Goal: Task Accomplishment & Management: Manage account settings

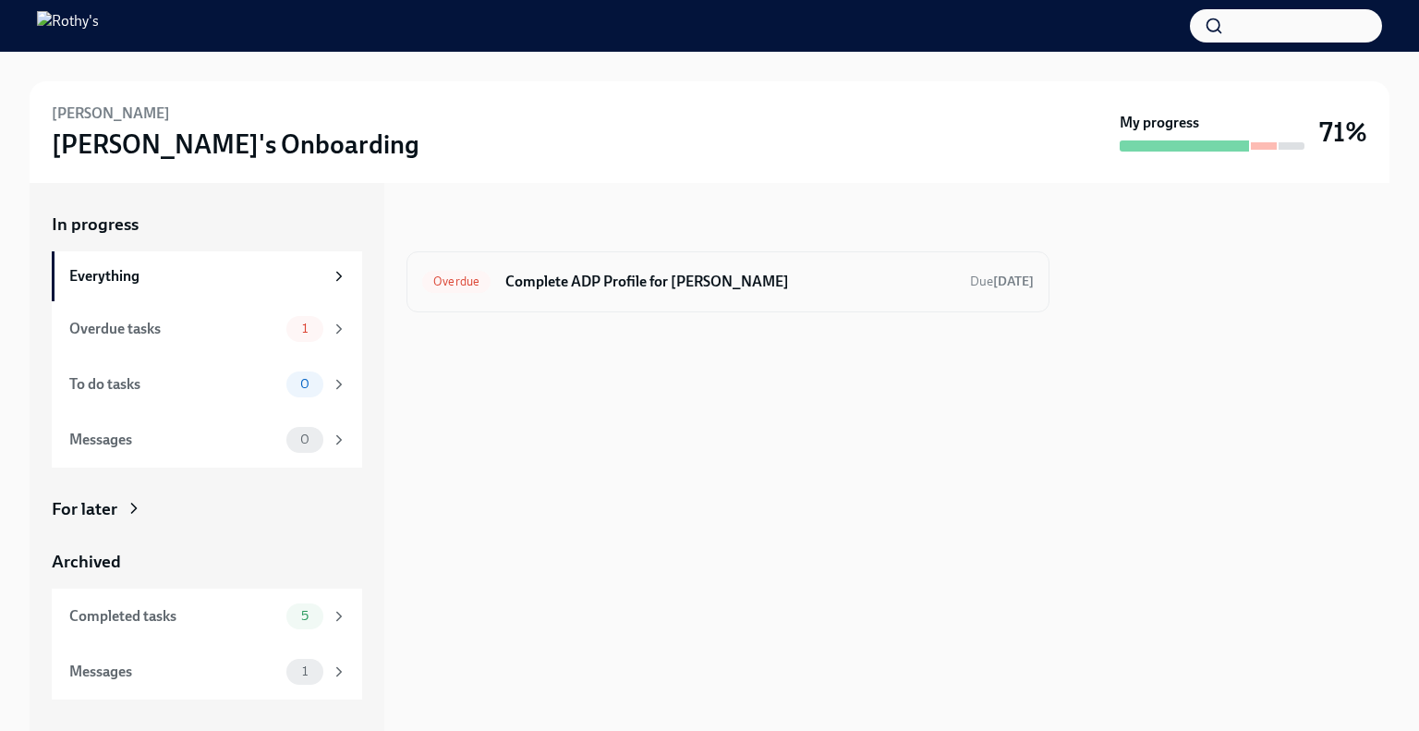
click at [627, 284] on h6 "Complete ADP Profile for ilana Shayevich" at bounding box center [730, 282] width 450 height 20
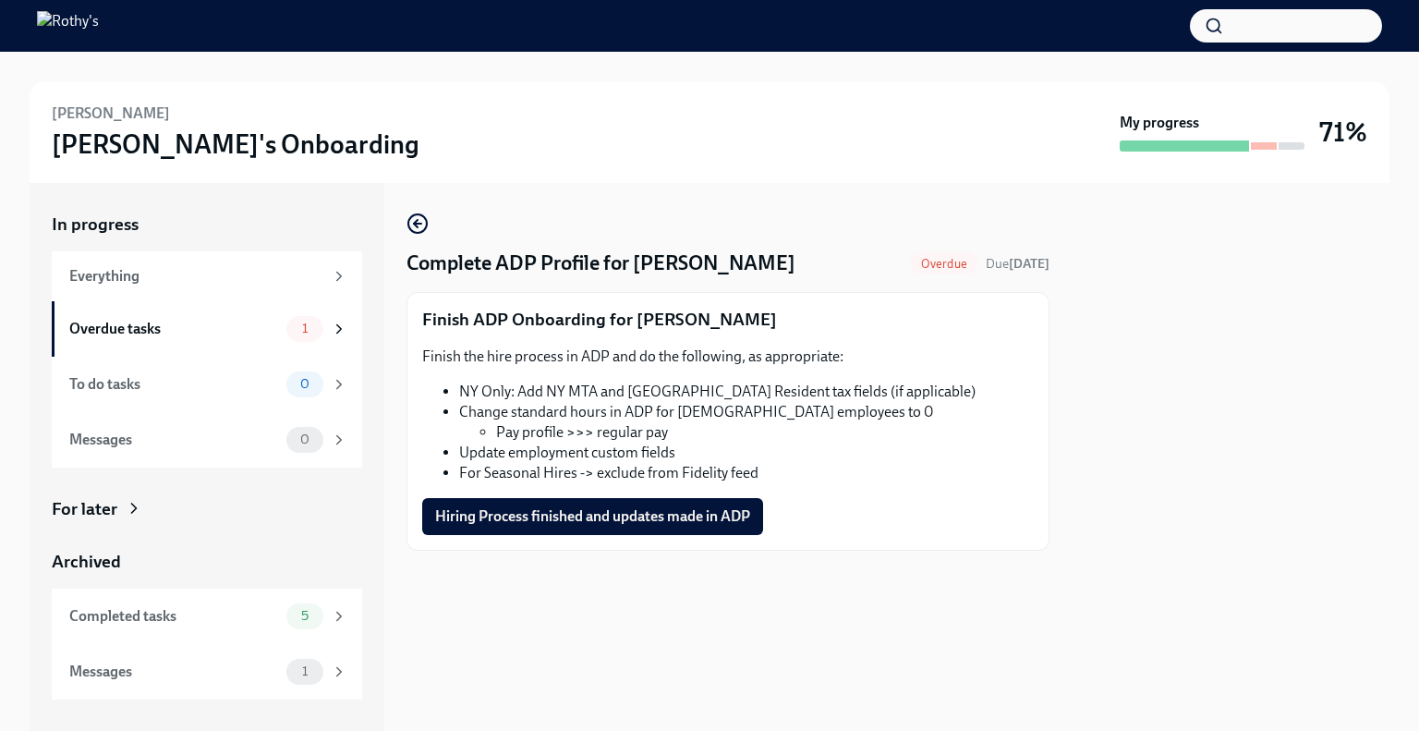
drag, startPoint x: 772, startPoint y: 273, endPoint x: 683, endPoint y: 280, distance: 88.9
click at [683, 280] on div "Complete ADP Profile for ilana Shayevich Overdue Due Aug 27th Finish ADP Onboar…" at bounding box center [727, 381] width 643 height 338
copy h4 "Shayevich"
click at [608, 509] on span "Hiring Process finished and updates made in ADP" at bounding box center [592, 516] width 315 height 18
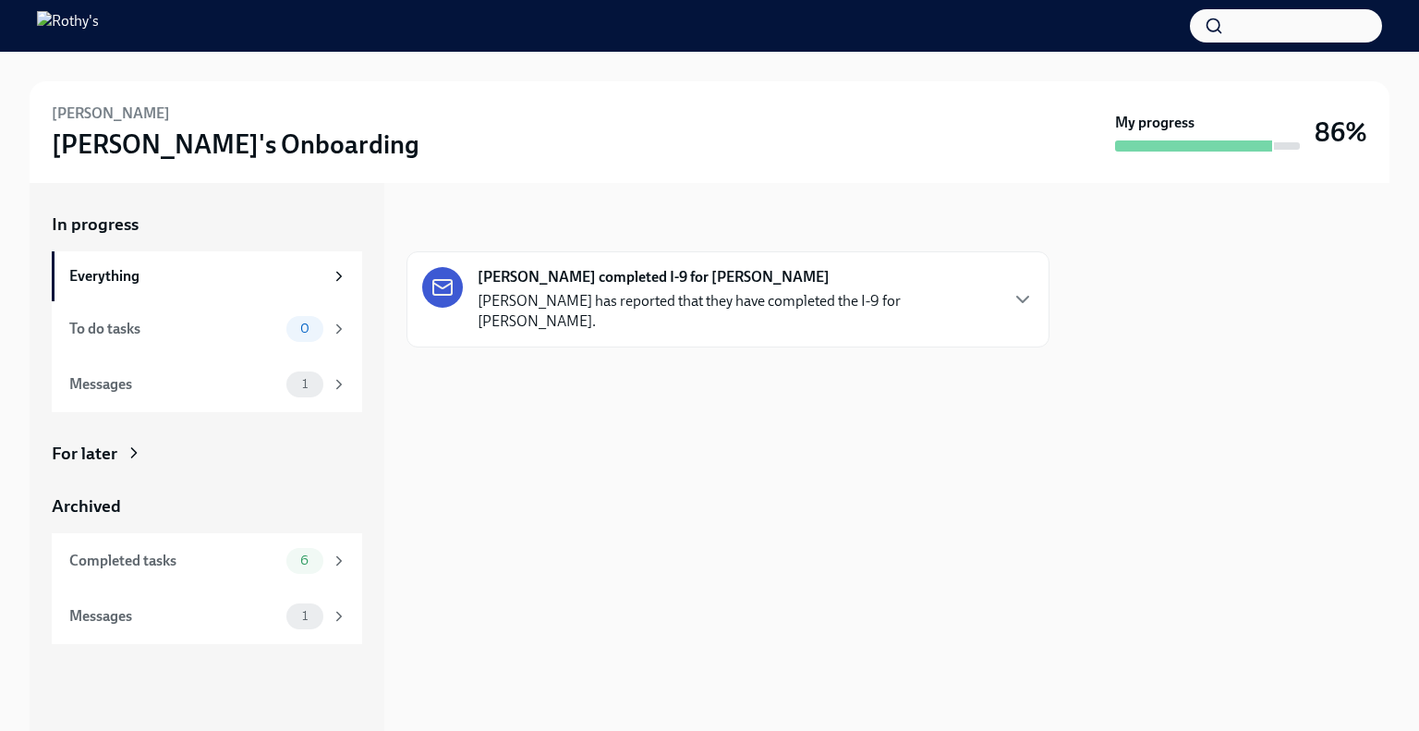
click at [581, 284] on strong "Kristian Hawkins completed I-9 for Destini Riddick" at bounding box center [653, 277] width 352 height 20
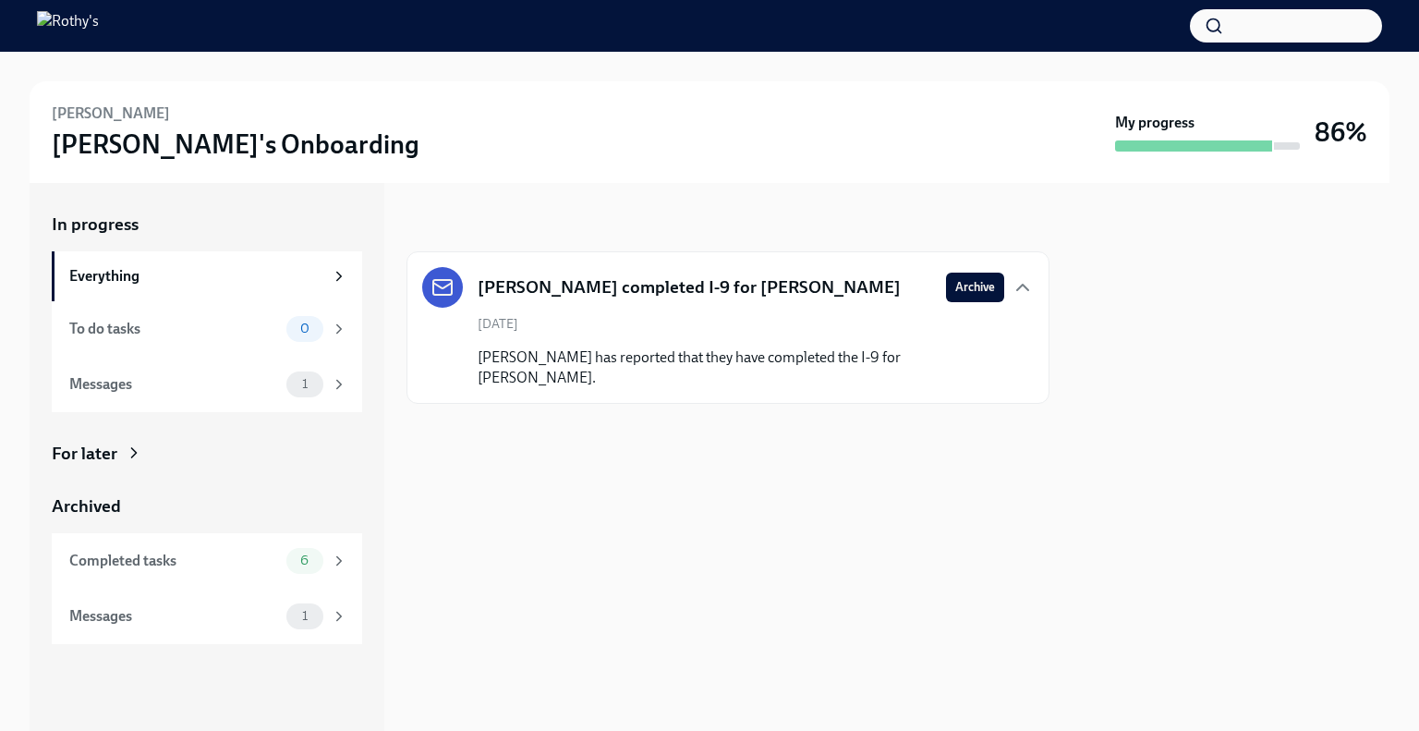
click at [1294, 132] on div "My progress" at bounding box center [1207, 132] width 185 height 39
click at [250, 325] on div "To do tasks" at bounding box center [174, 329] width 210 height 20
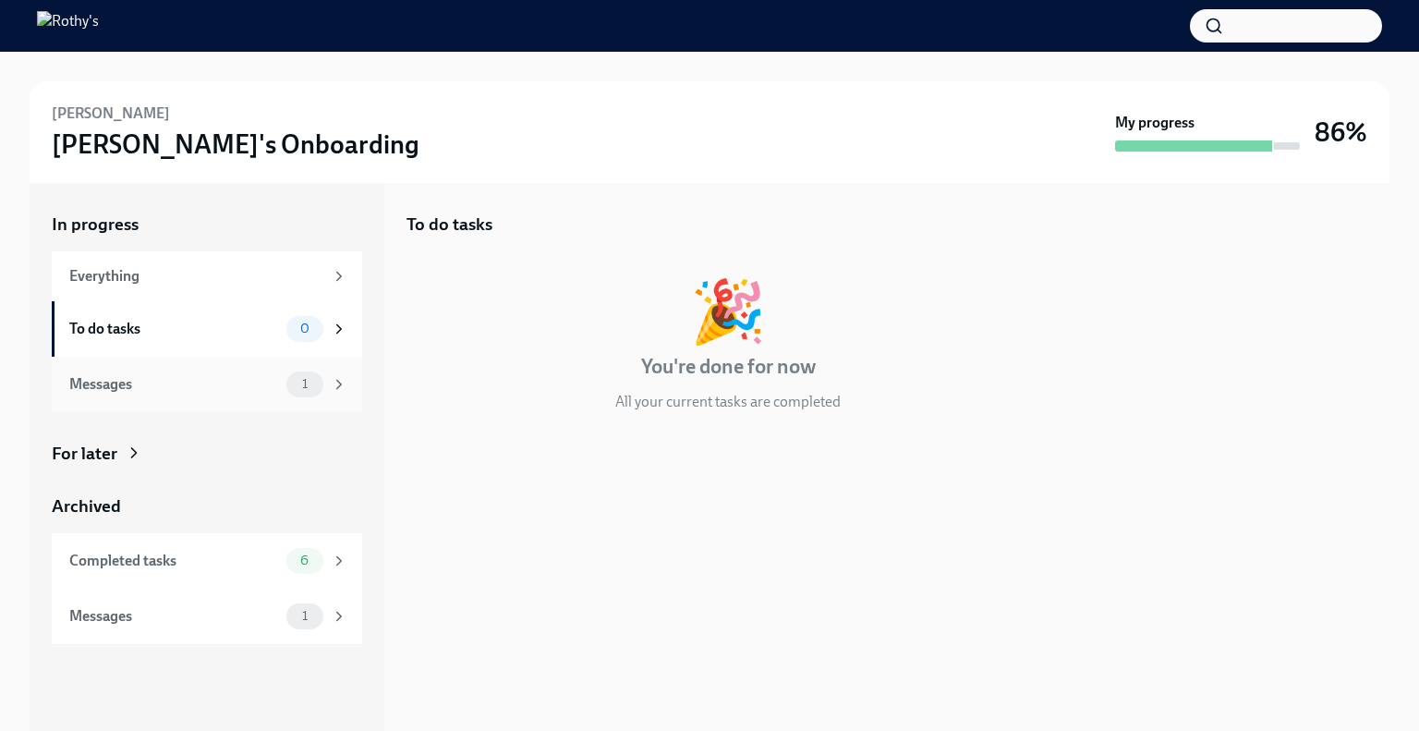
click at [248, 381] on div "Messages" at bounding box center [174, 384] width 210 height 20
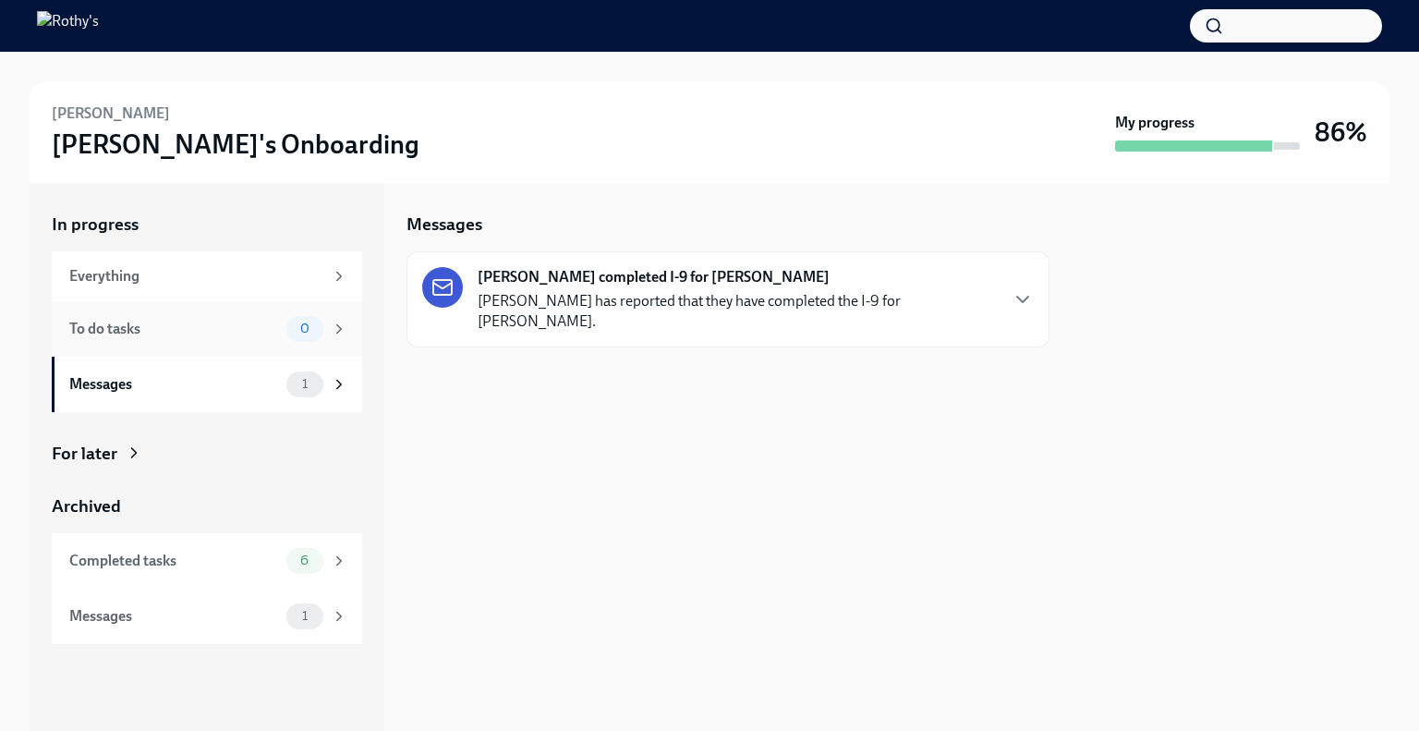
click at [250, 342] on div "To do tasks 0" at bounding box center [207, 328] width 310 height 55
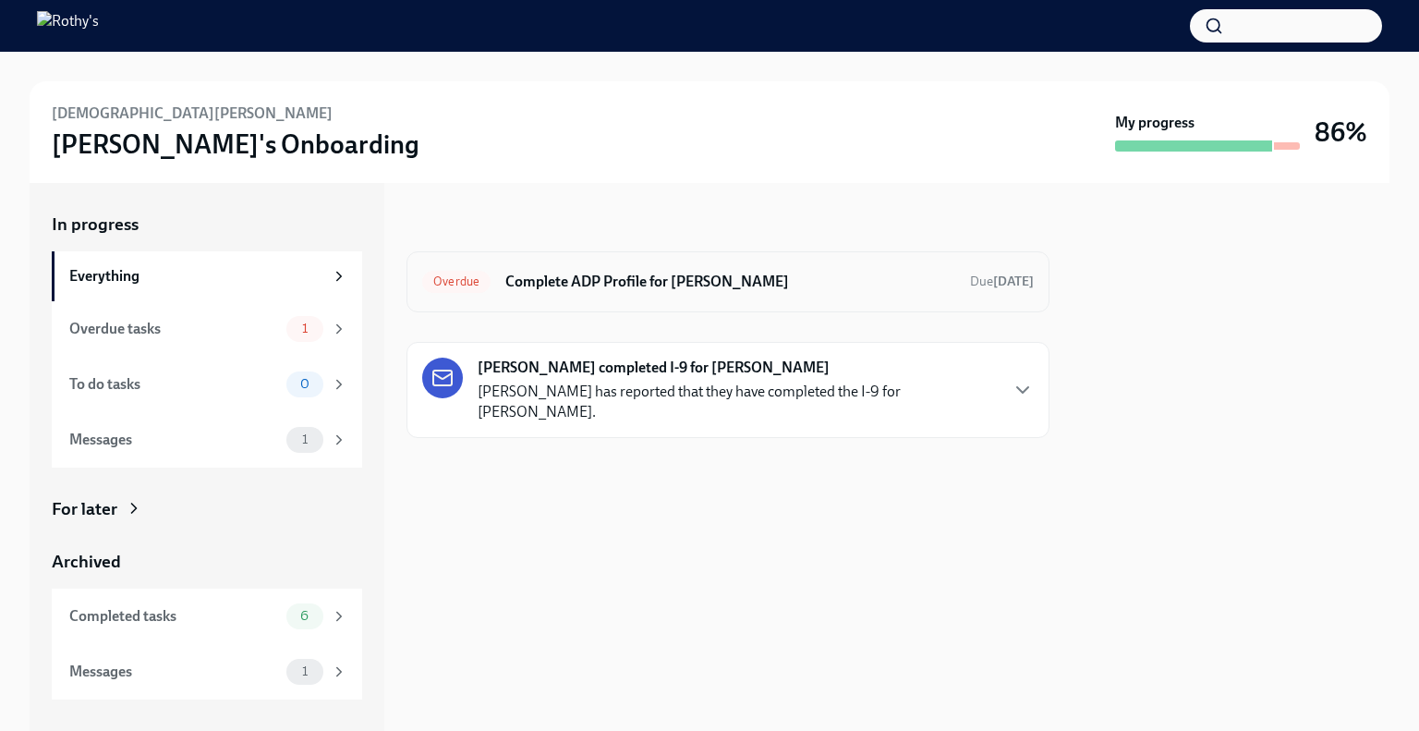
click at [574, 284] on h6 "Complete ADP Profile for Christian Perez" at bounding box center [730, 282] width 450 height 20
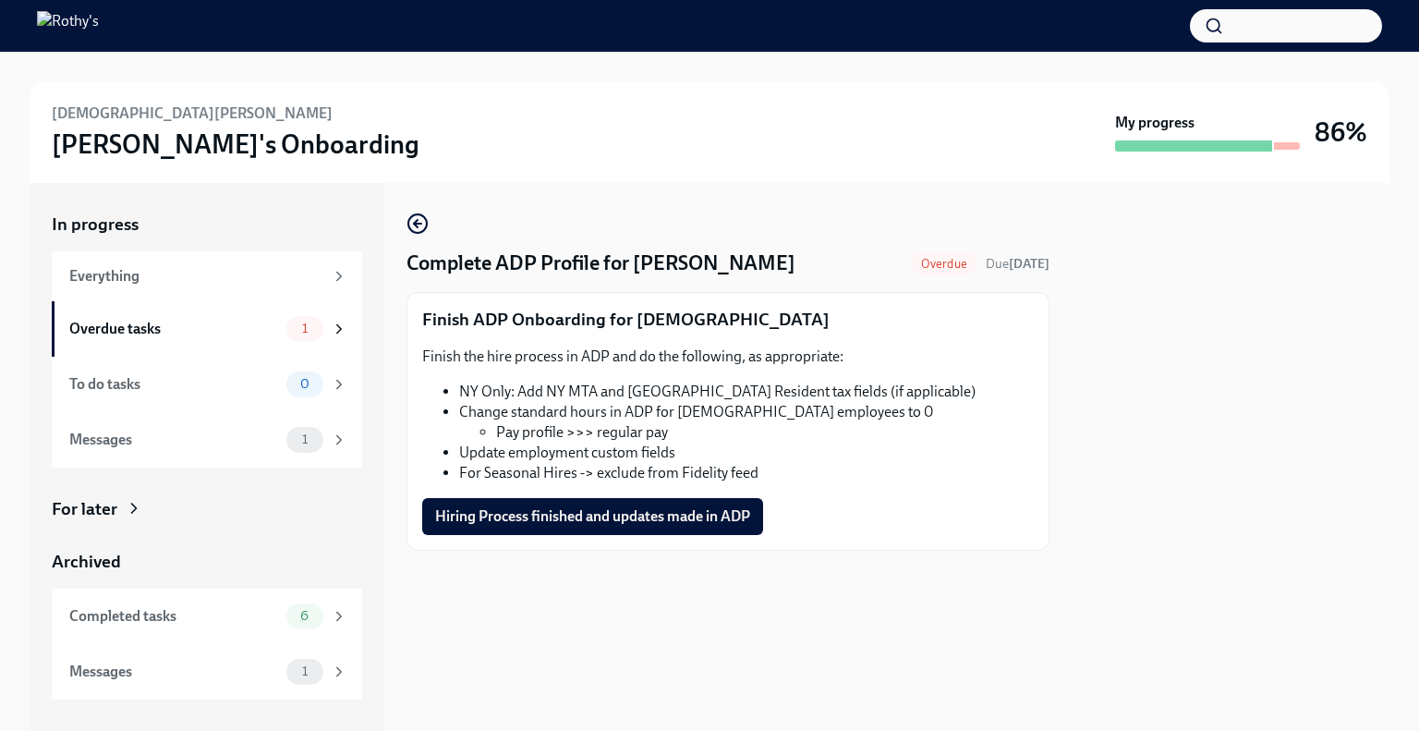
drag, startPoint x: 770, startPoint y: 268, endPoint x: 712, endPoint y: 263, distance: 58.4
click at [712, 263] on div "Complete ADP Profile for Christian Perez Overdue Due 13 days ago" at bounding box center [727, 263] width 643 height 28
copy h4 "Perez"
click at [631, 523] on span "Hiring Process finished and updates made in ADP" at bounding box center [592, 516] width 315 height 18
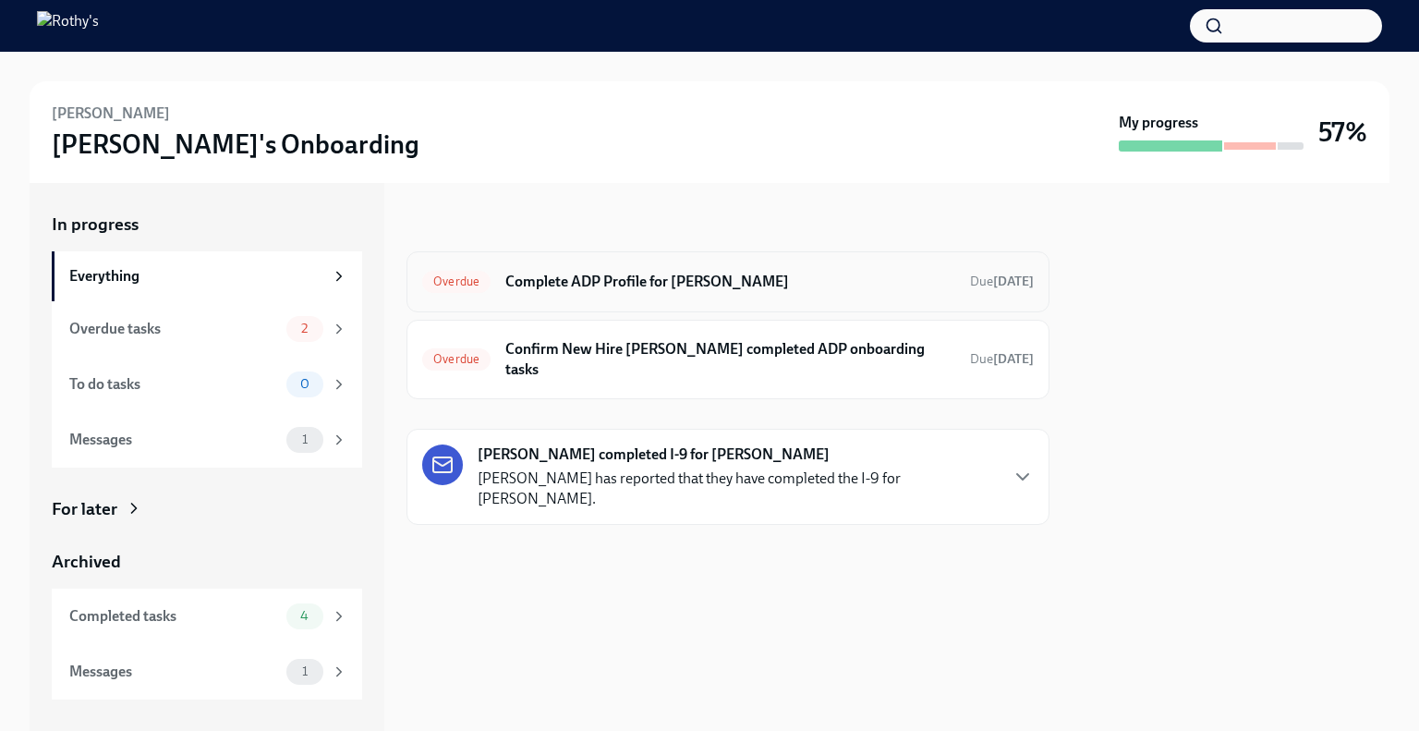
click at [624, 286] on h6 "Complete ADP Profile for Anisha Aziz" at bounding box center [730, 282] width 450 height 20
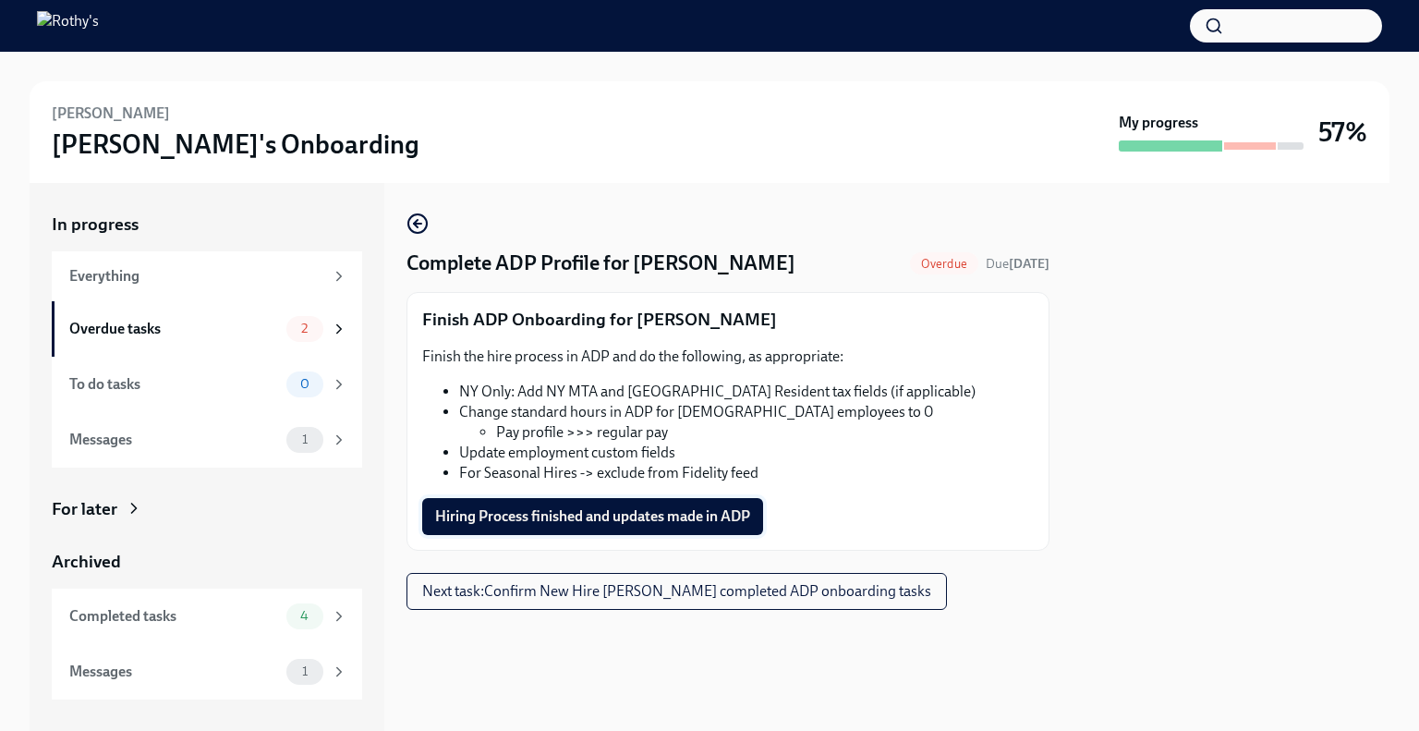
click at [629, 520] on span "Hiring Process finished and updates made in ADP" at bounding box center [592, 516] width 315 height 18
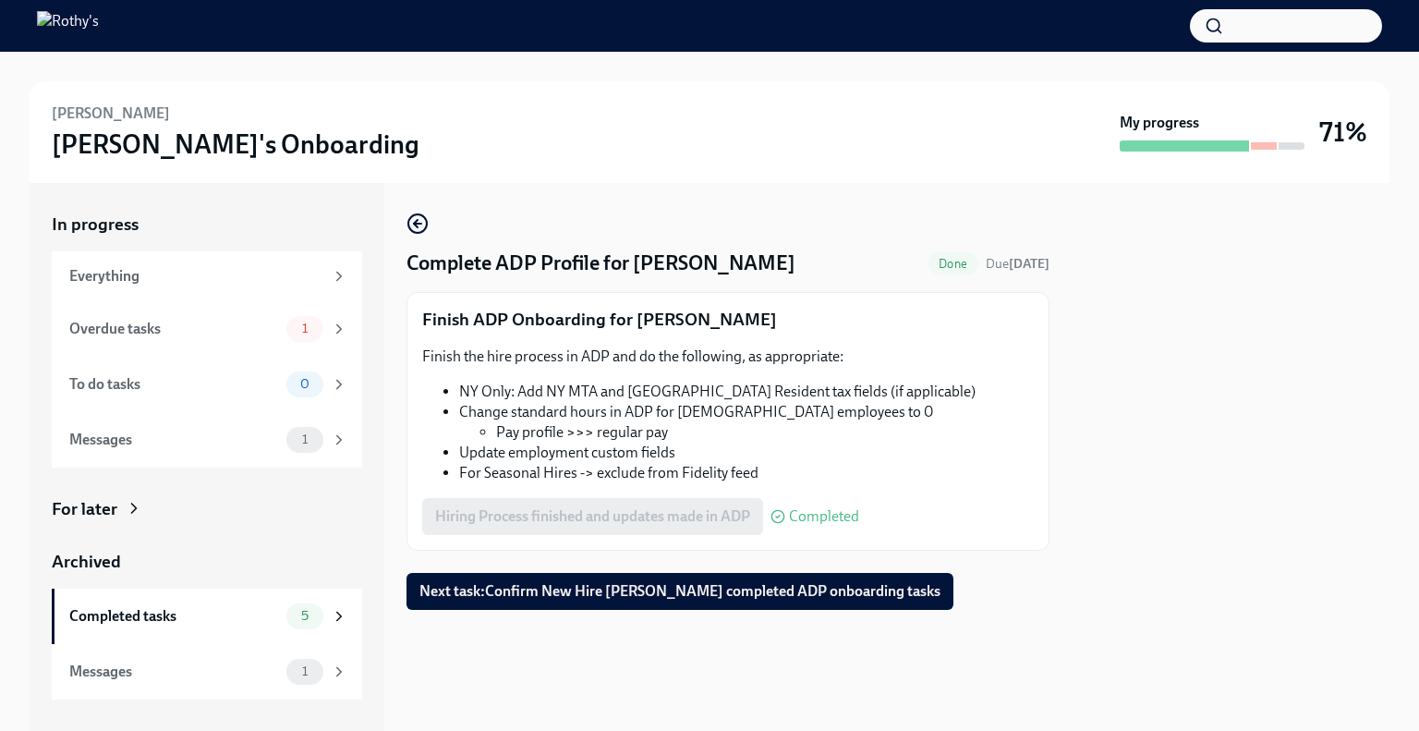
click at [191, 324] on div "Overdue tasks" at bounding box center [174, 329] width 210 height 20
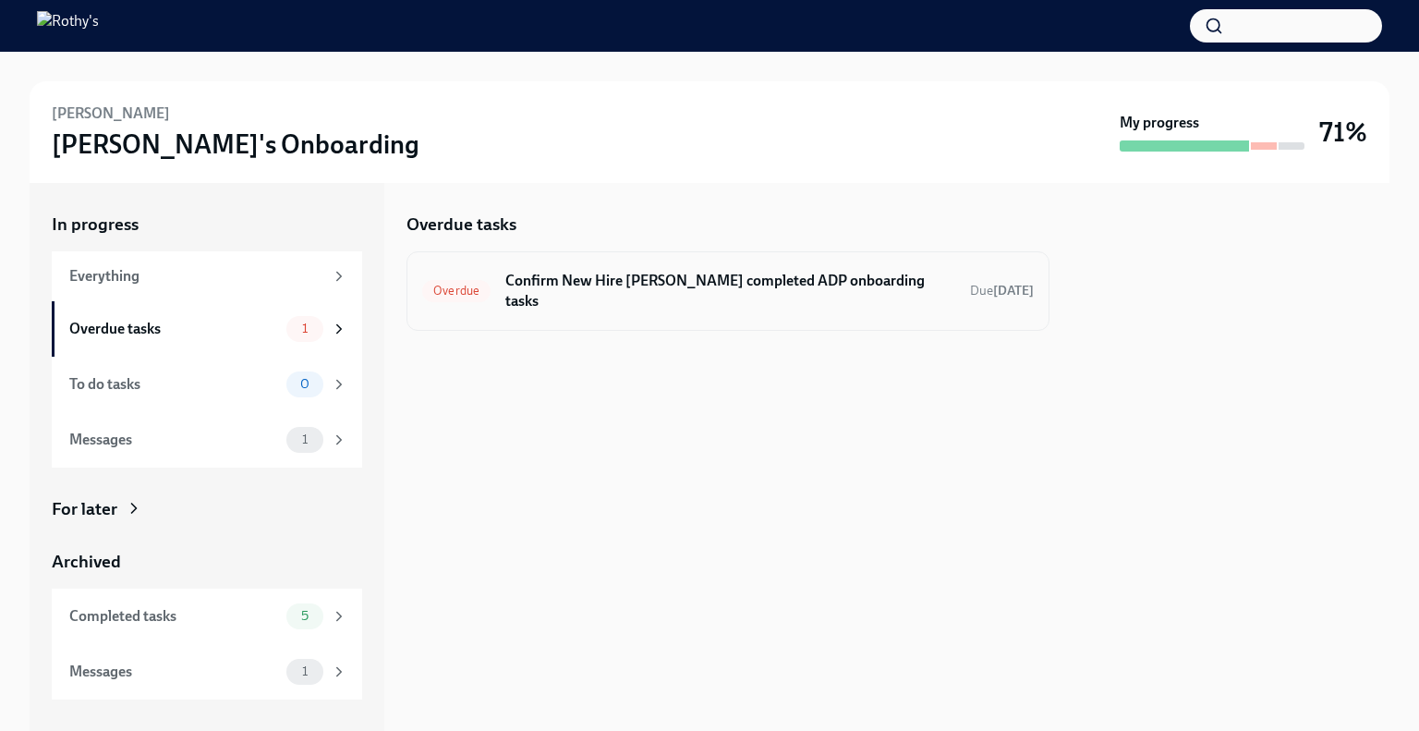
click at [682, 290] on h6 "Confirm New Hire Anisha Aziz completed ADP onboarding tasks" at bounding box center [730, 291] width 450 height 41
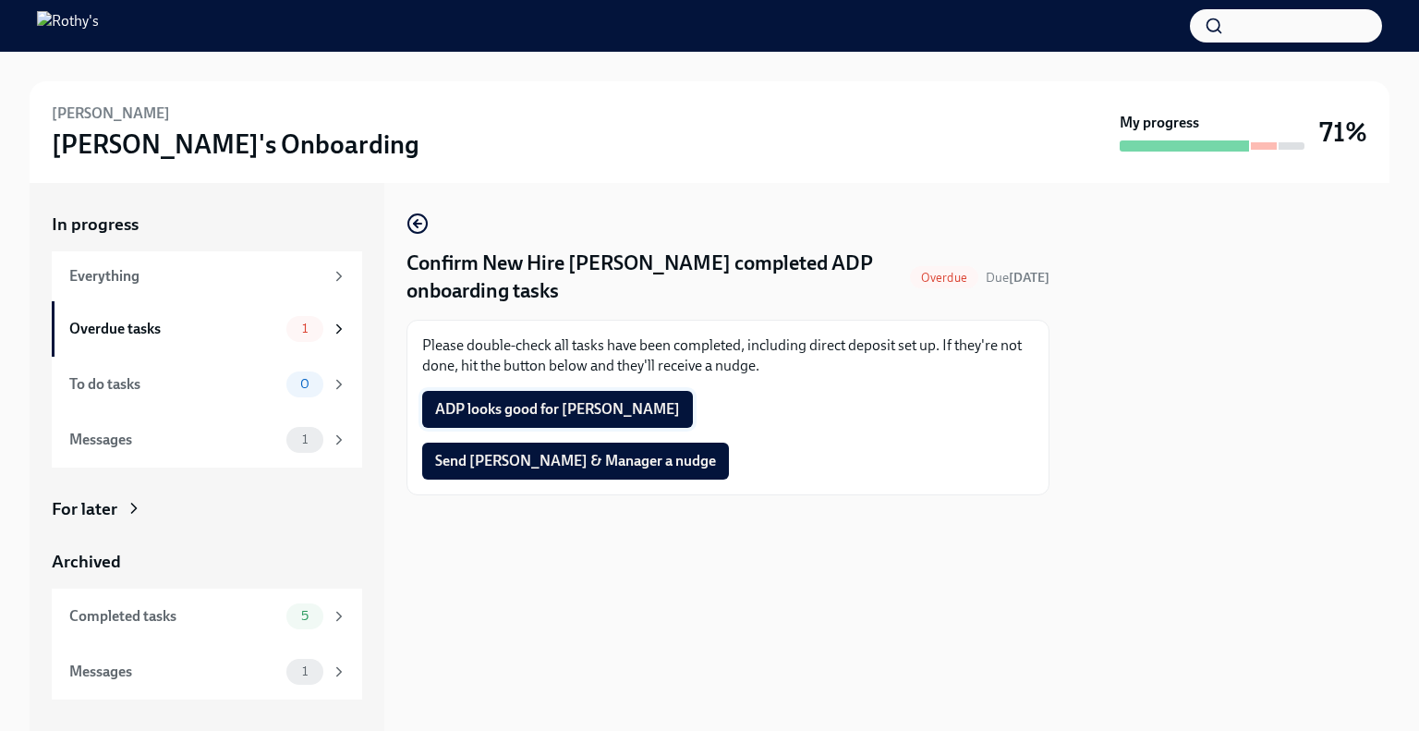
click at [558, 405] on span "ADP looks good for Anisha" at bounding box center [557, 409] width 245 height 18
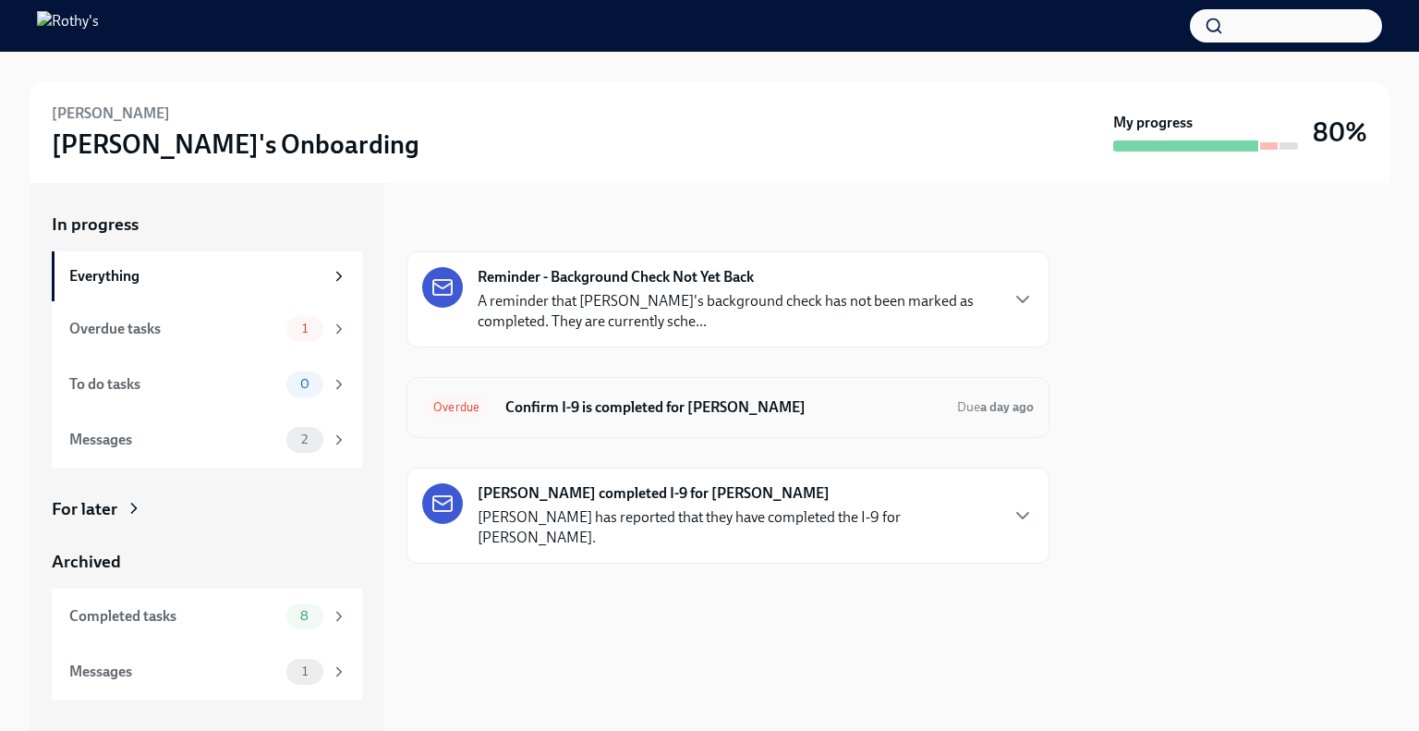
click at [620, 416] on h6 "Confirm I-9 is completed for Jasmine Terianto" at bounding box center [723, 407] width 437 height 20
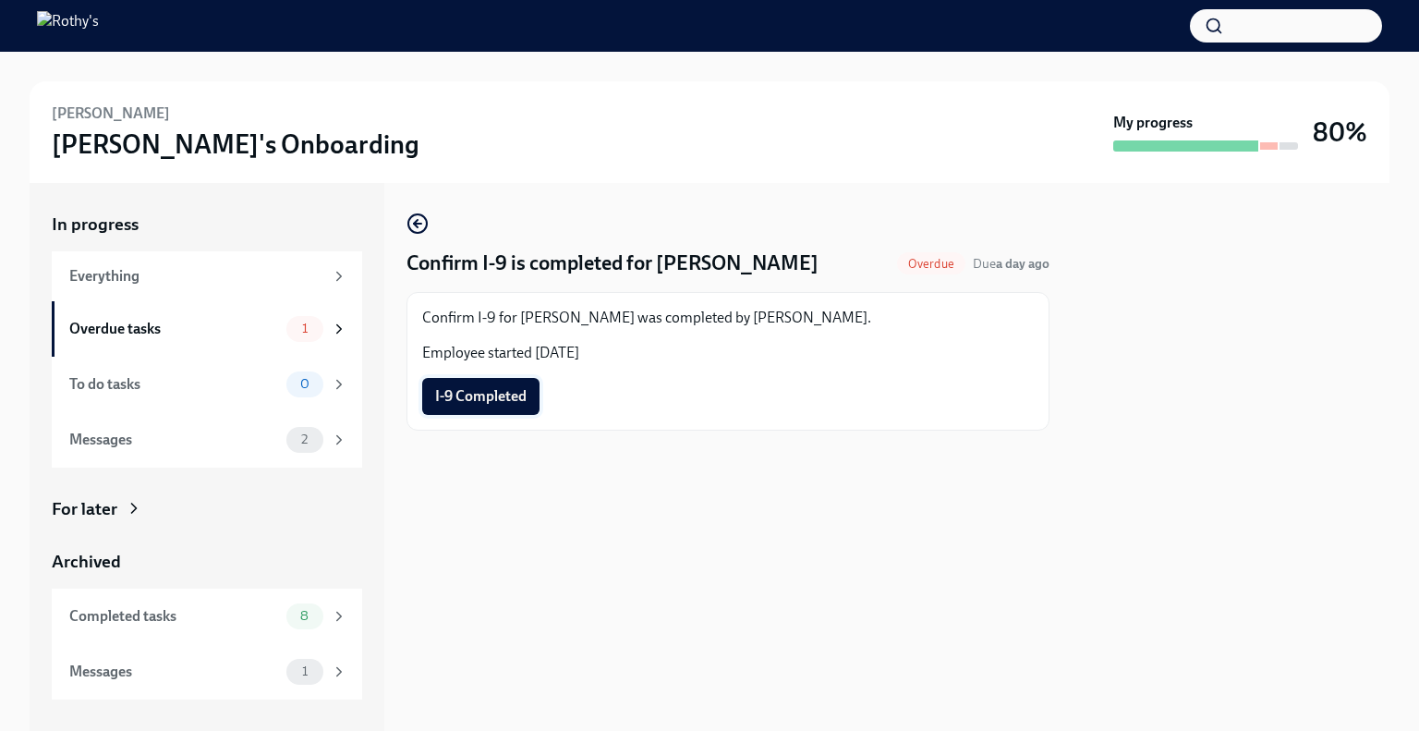
click at [476, 395] on span "I-9 Completed" at bounding box center [480, 396] width 91 height 18
